Goal: Task Accomplishment & Management: Use online tool/utility

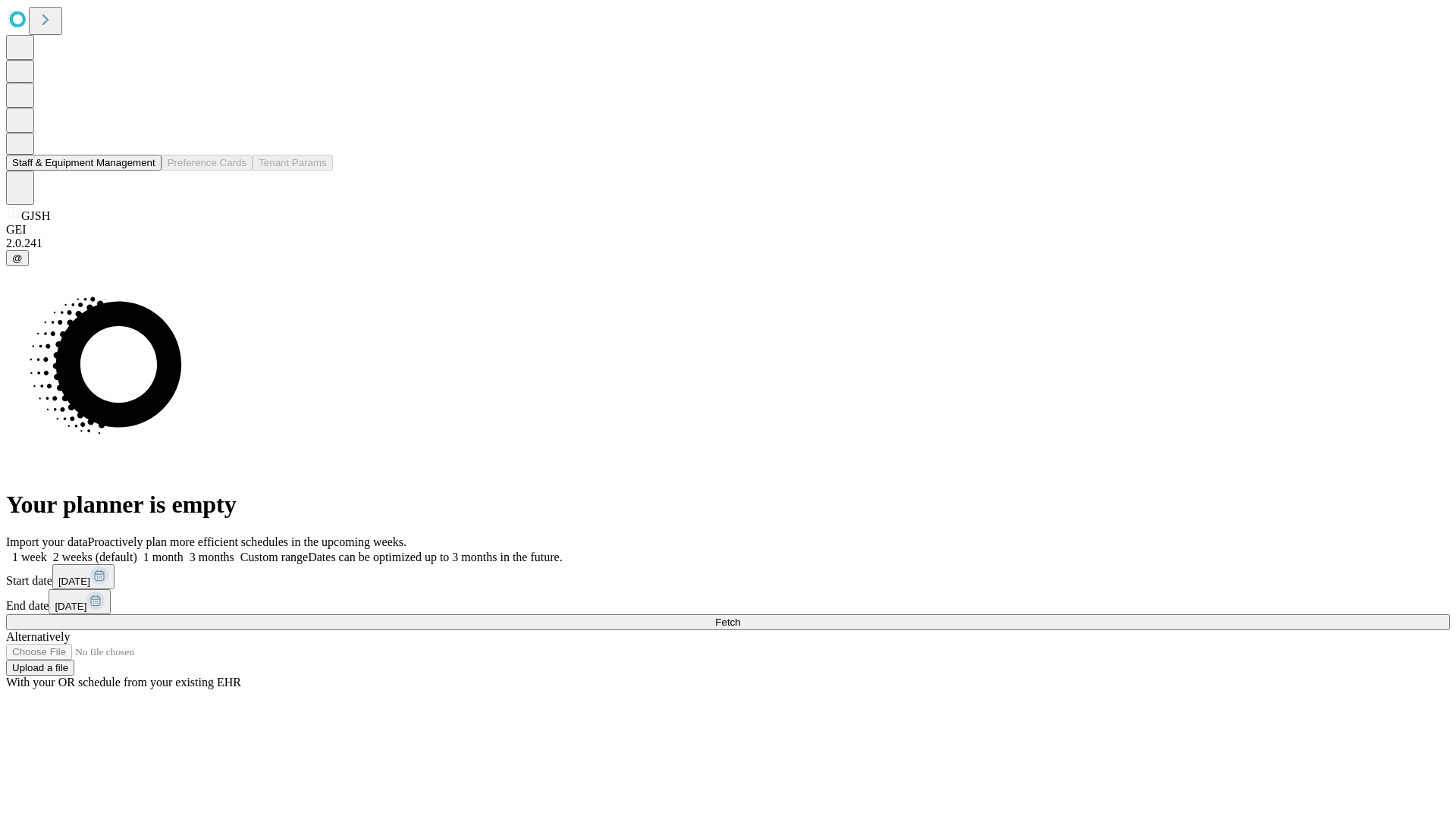
click at [145, 170] on button "Staff & Equipment Management" at bounding box center [83, 162] width 156 height 16
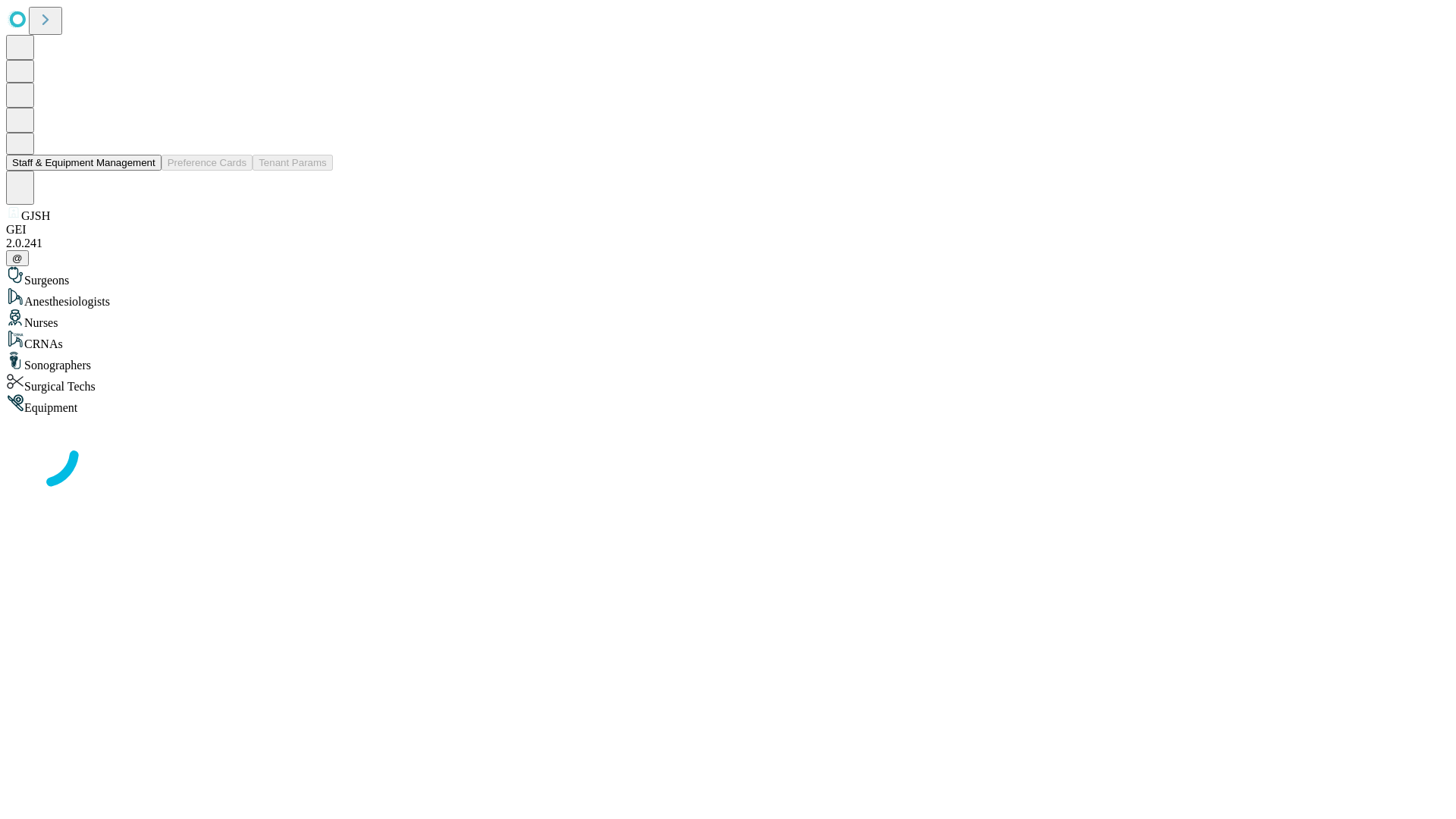
click at [145, 170] on button "Staff & Equipment Management" at bounding box center [83, 162] width 156 height 16
